Goal: Information Seeking & Learning: Check status

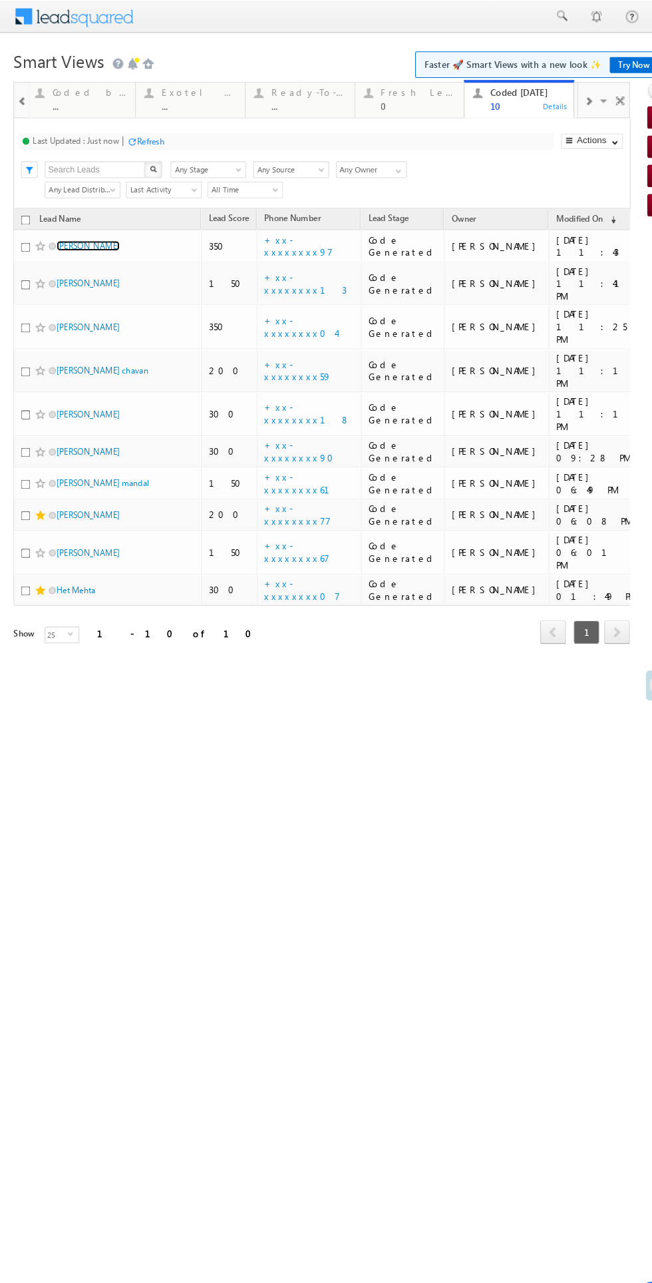
click at [81, 232] on link "Tarun Das" at bounding box center [85, 235] width 61 height 10
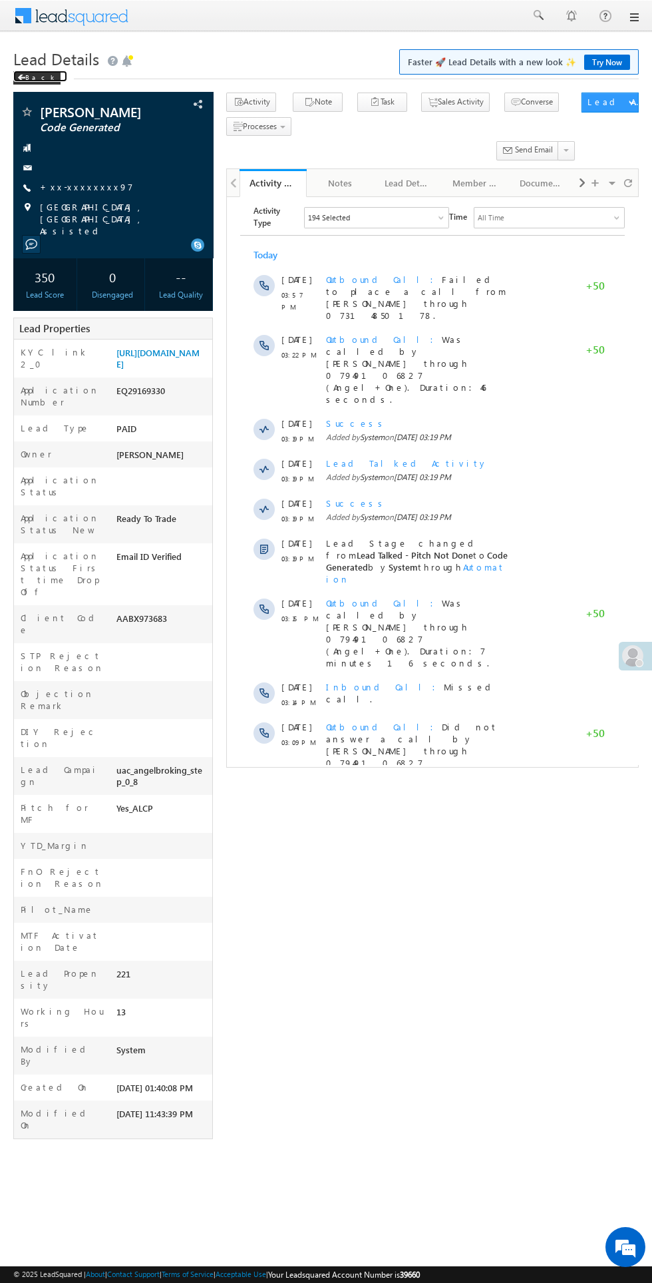
click at [36, 77] on div "Back" at bounding box center [36, 77] width 47 height 13
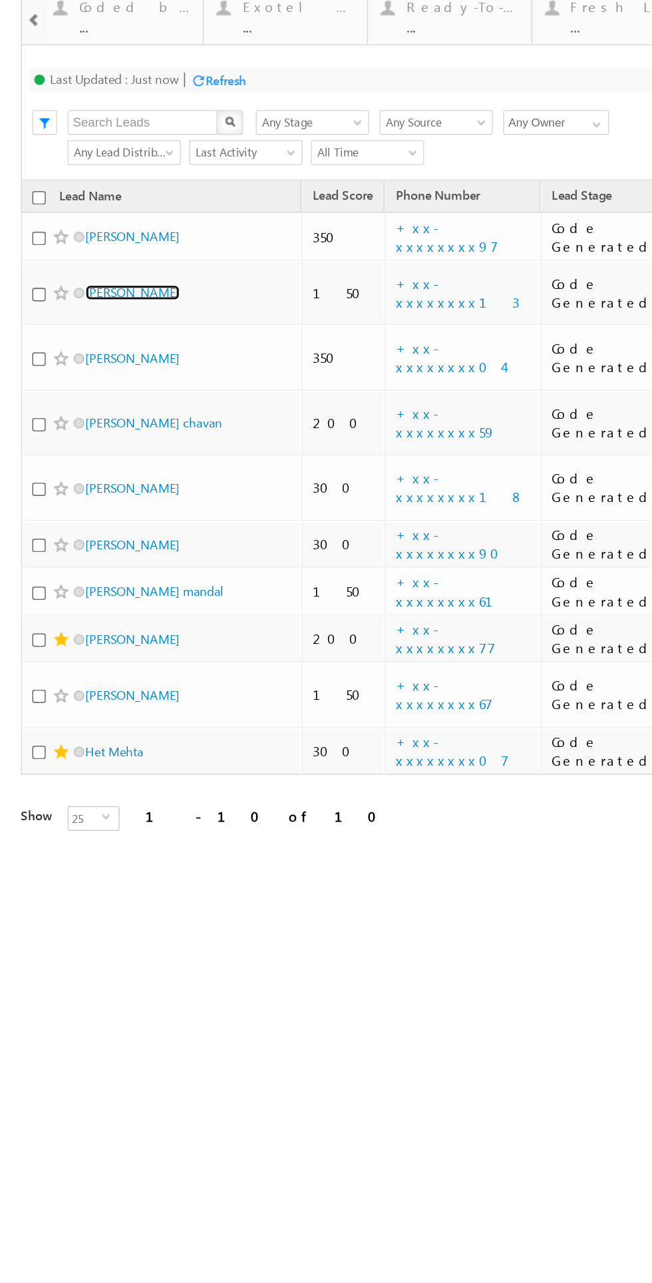
click at [95, 135] on link "[PERSON_NAME]" at bounding box center [85, 140] width 61 height 10
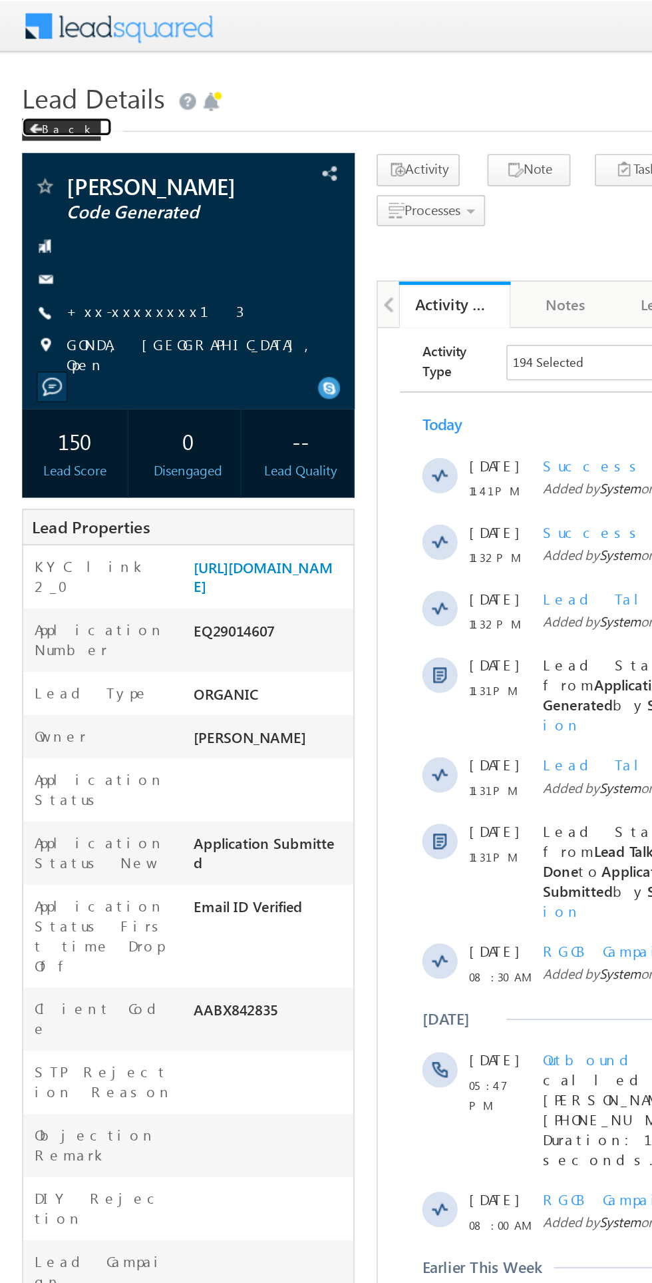
click at [38, 77] on div "Back" at bounding box center [36, 77] width 47 height 13
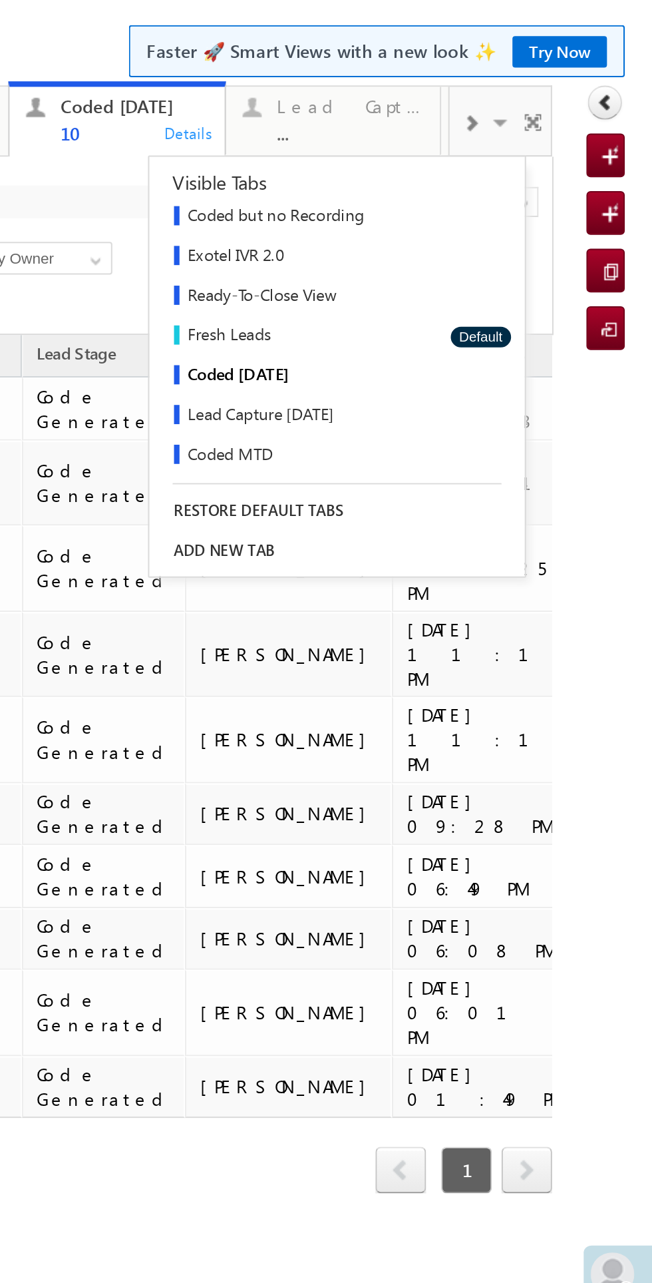
scroll to position [253, 0]
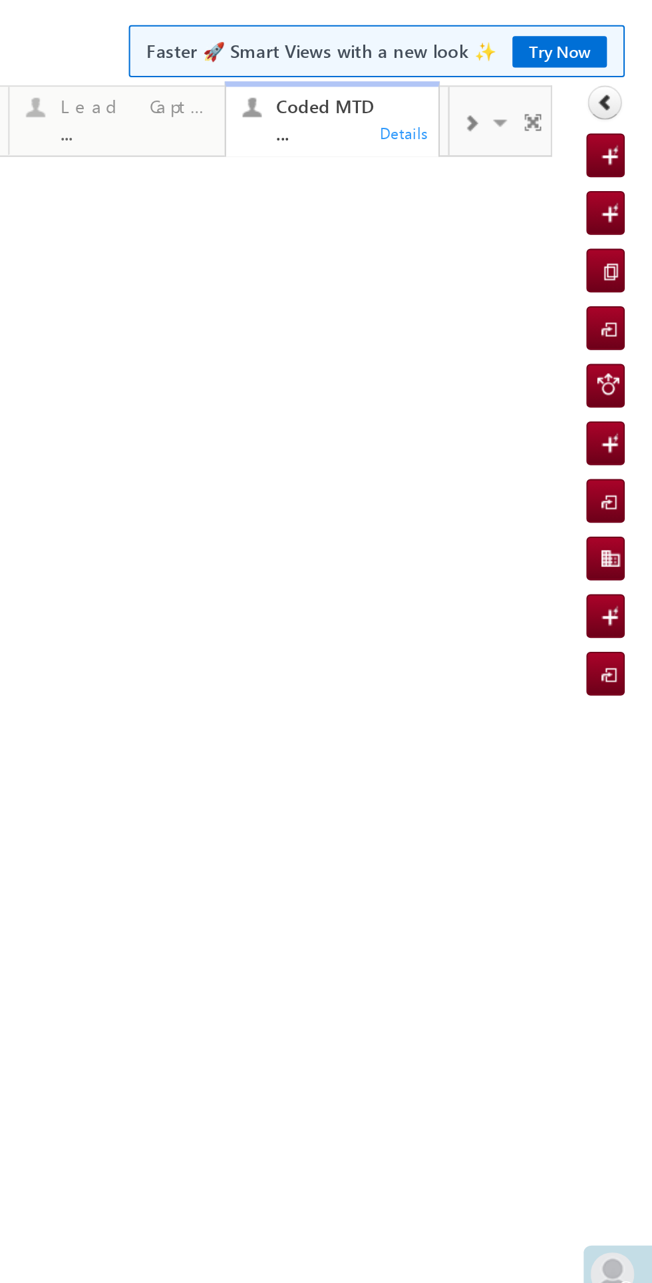
scroll to position [0, 0]
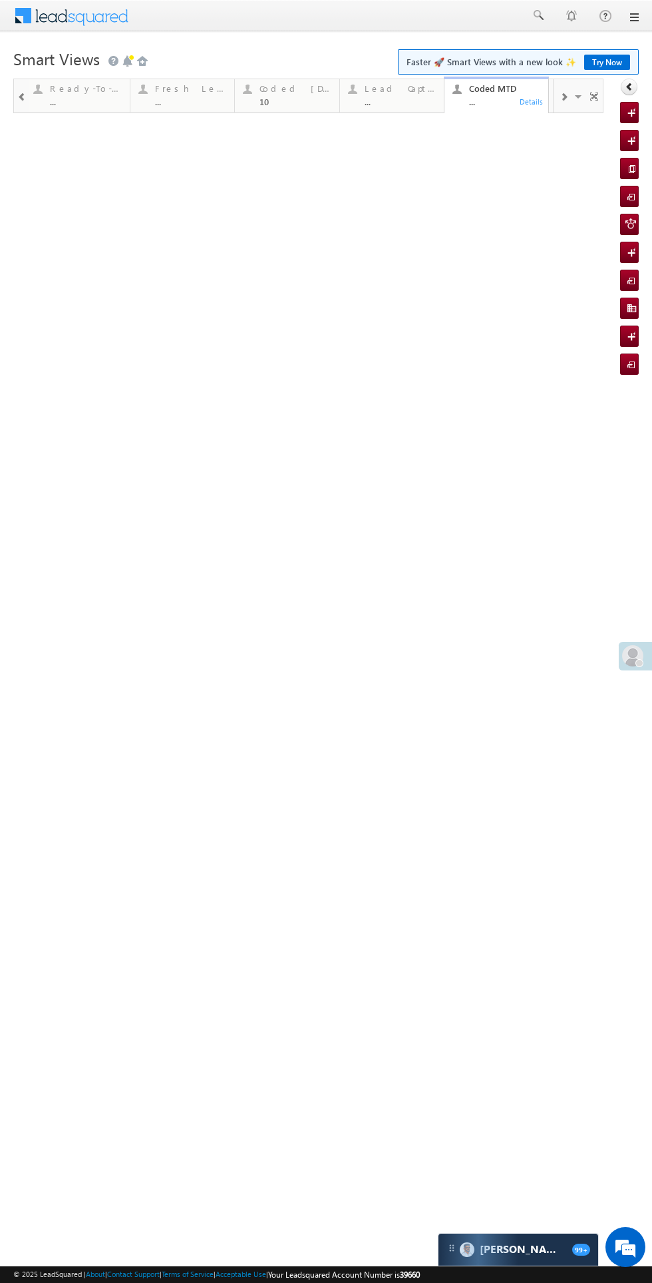
click at [302, 91] on div "Coded [DATE]" at bounding box center [296, 88] width 72 height 11
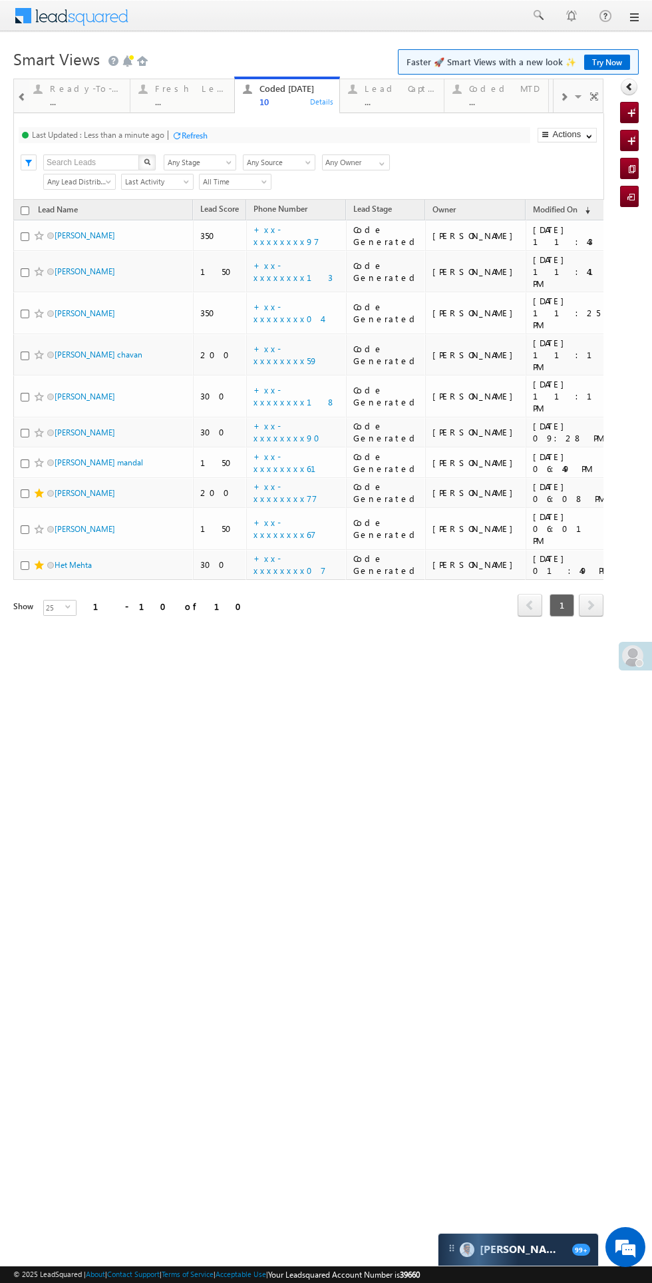
click at [520, 104] on div "..." at bounding box center [504, 102] width 71 height 10
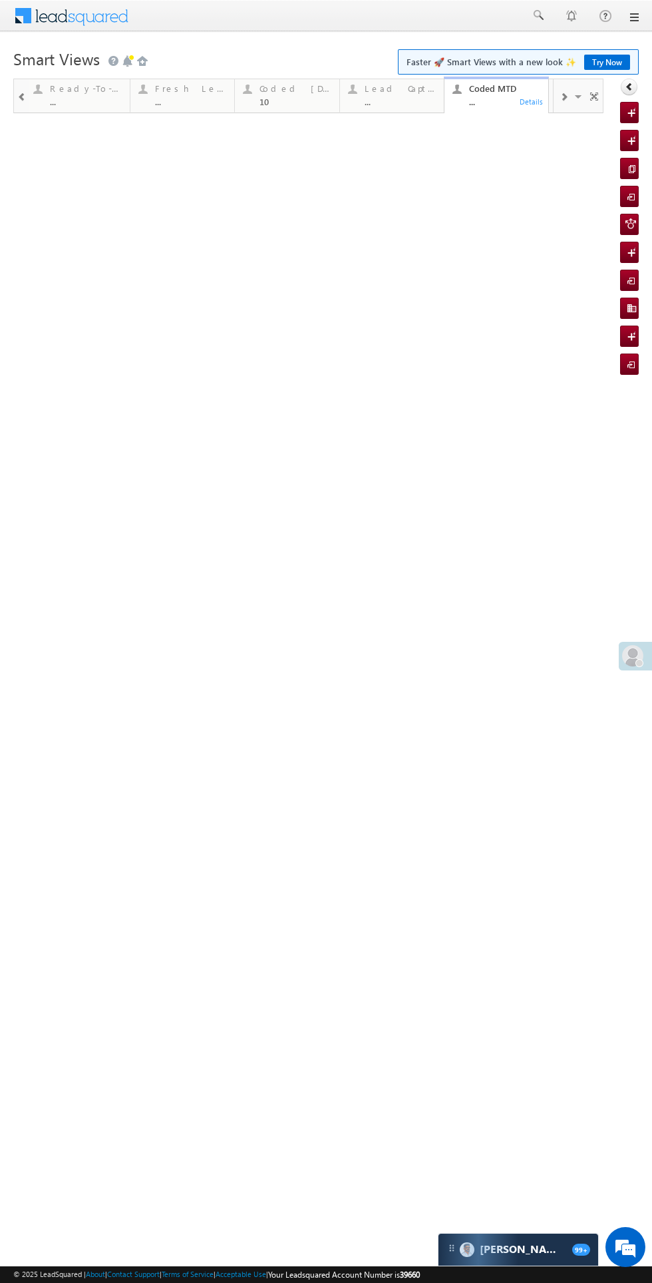
click at [533, 101] on div "Details" at bounding box center [531, 101] width 25 height 12
click at [481, 338] on div "Thankyou Page leads ... Details Lead Type ... Details STP Rejection Reason ... …" at bounding box center [326, 234] width 626 height 310
